Goal: Task Accomplishment & Management: Use online tool/utility

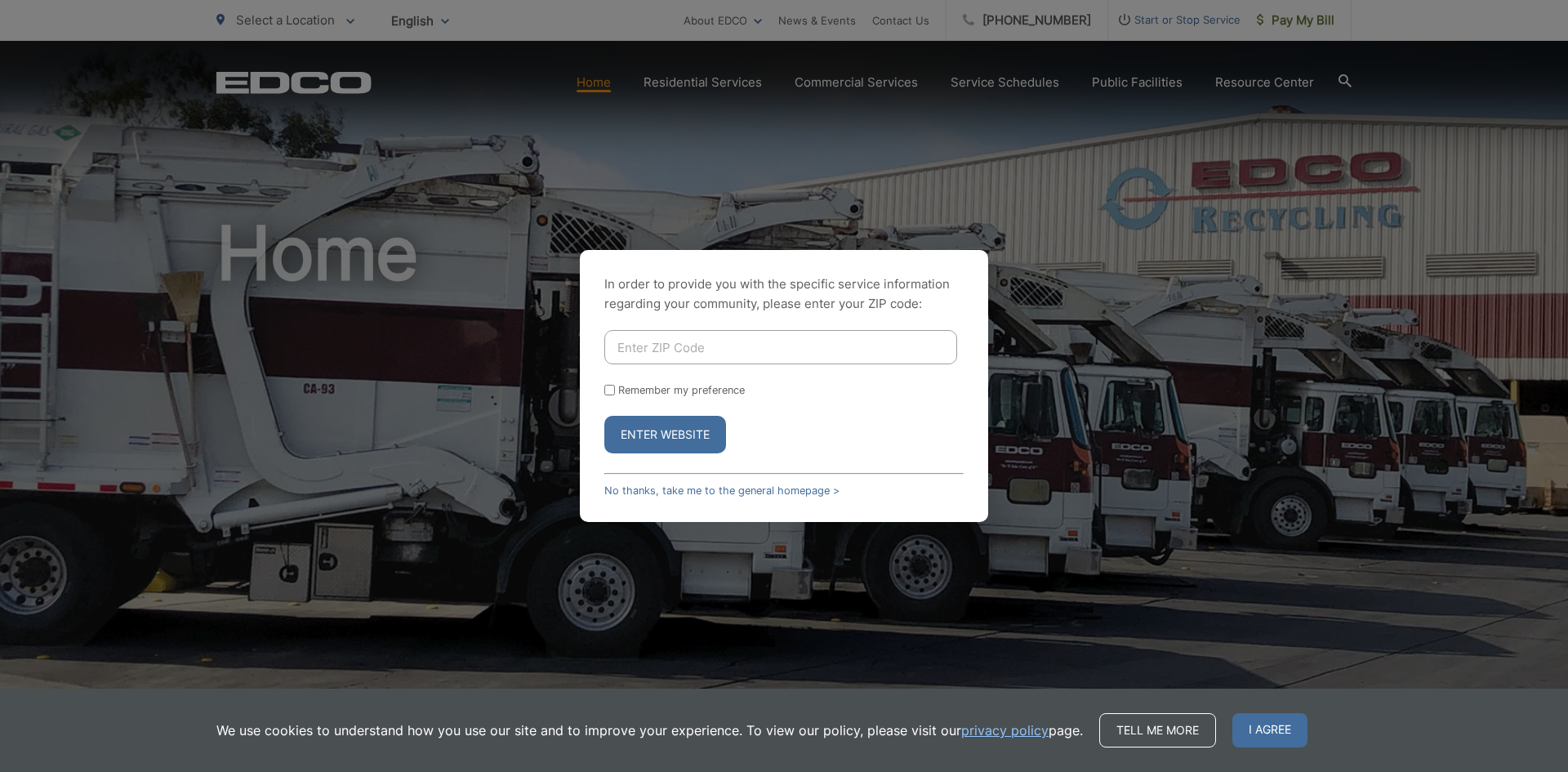
click at [666, 350] on input "Enter ZIP Code" at bounding box center [781, 347] width 353 height 34
click at [656, 488] on link "No thanks, take me to the general homepage >" at bounding box center [722, 490] width 235 height 12
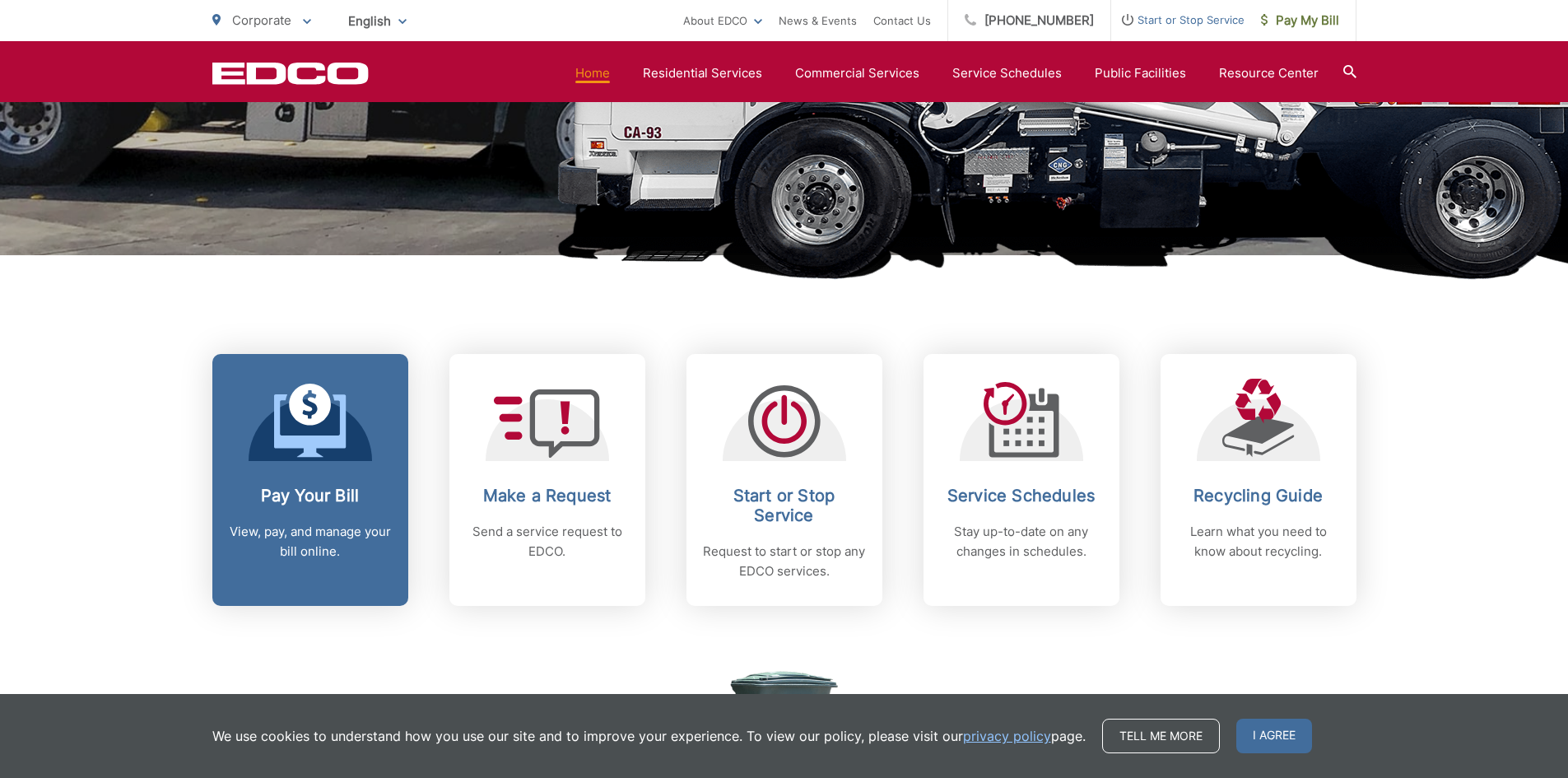
scroll to position [494, 0]
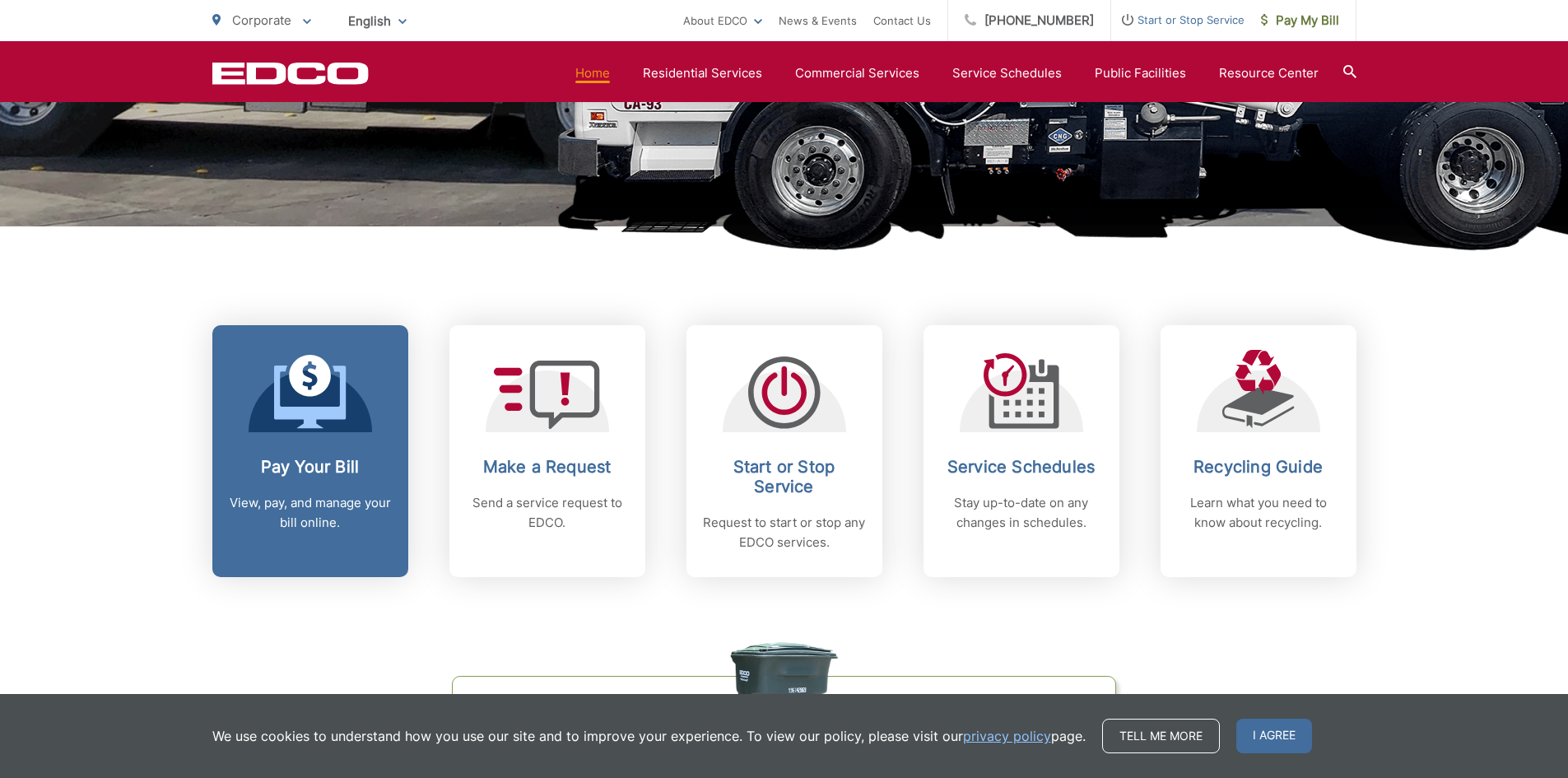
click at [295, 485] on div "Pay Your Bill View, pay, and manage your bill online." at bounding box center [310, 495] width 163 height 76
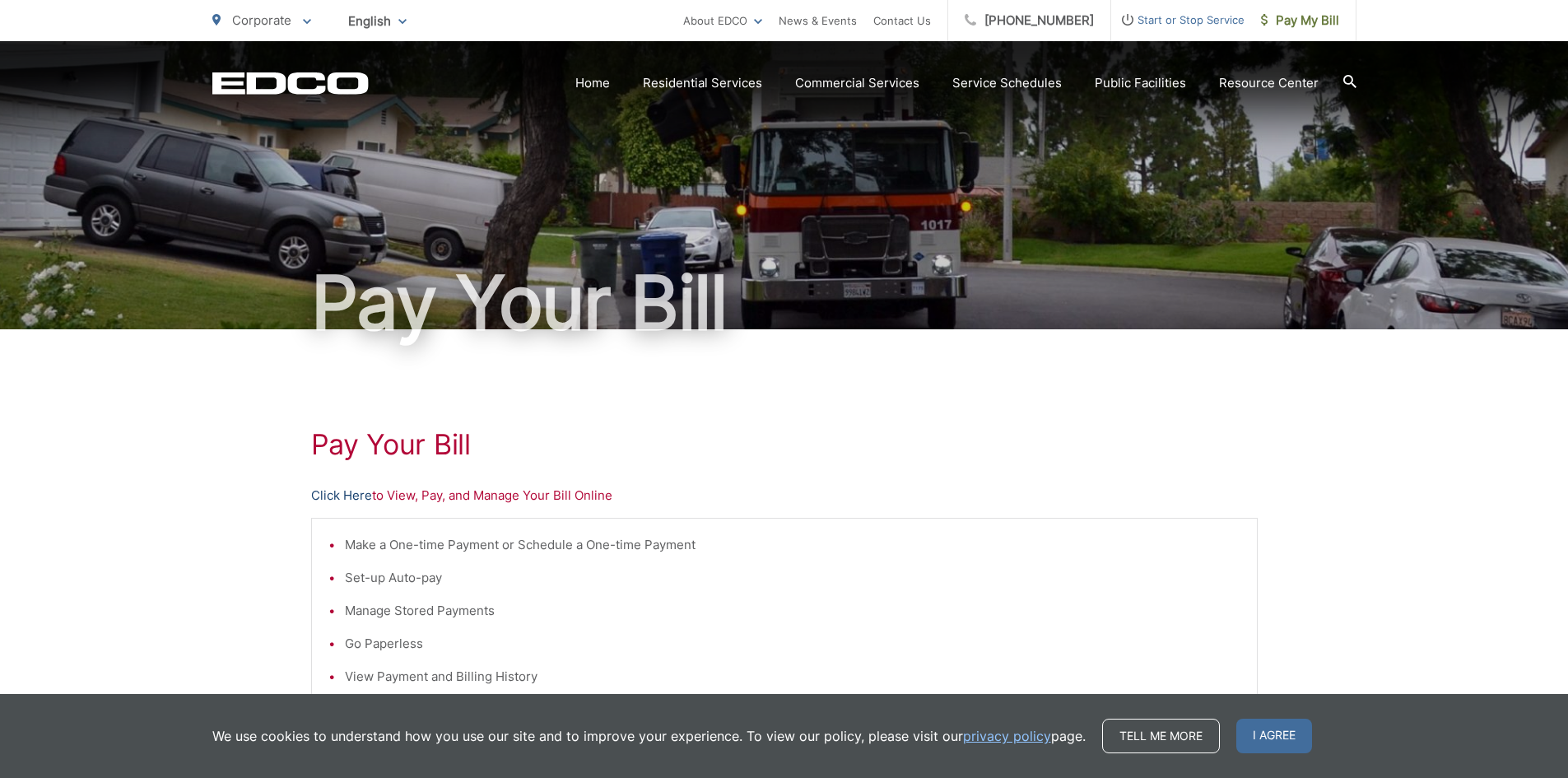
click at [333, 498] on link "Click Here" at bounding box center [341, 496] width 61 height 20
